Goal: Obtain resource: Obtain resource

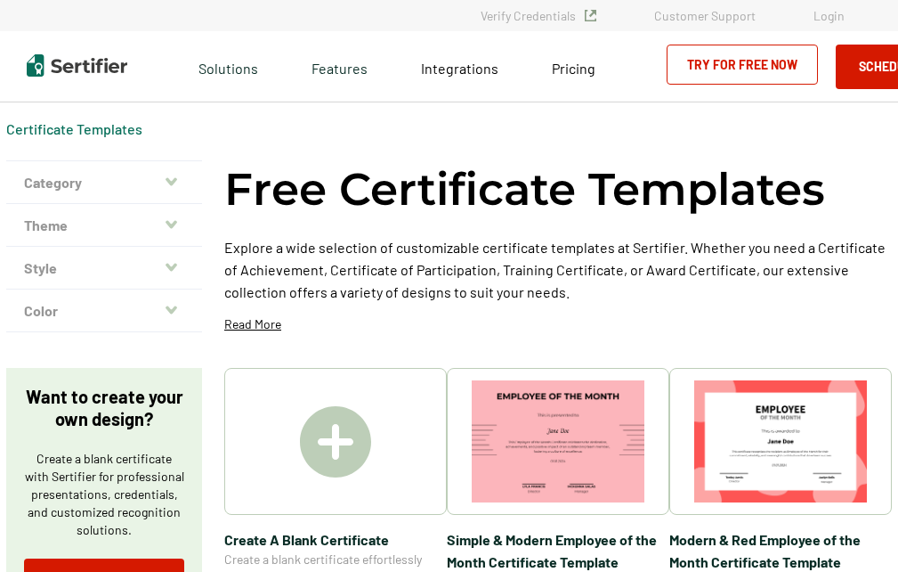
click at [332, 421] on img at bounding box center [335, 441] width 71 height 71
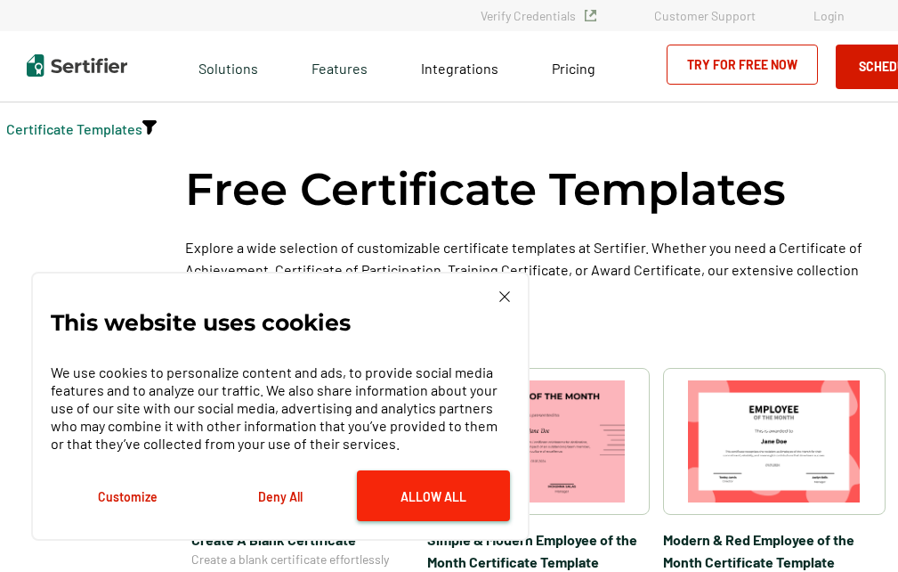
click at [490, 497] on button "Allow All" at bounding box center [433, 495] width 153 height 51
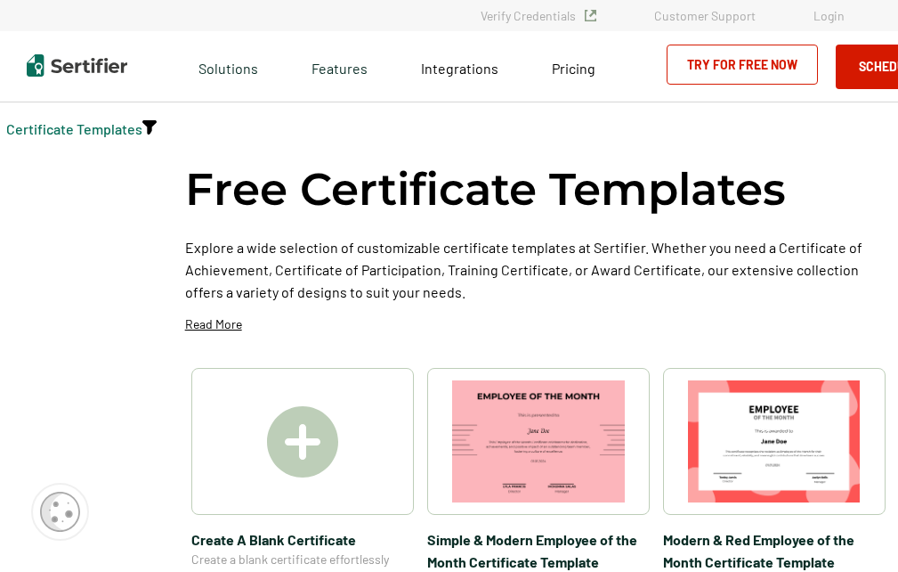
click at [333, 524] on div "Create A Blank Certificate Create a blank certificate effortlessly using Sertif…" at bounding box center [302, 515] width 223 height 294
